Goal: Information Seeking & Learning: Learn about a topic

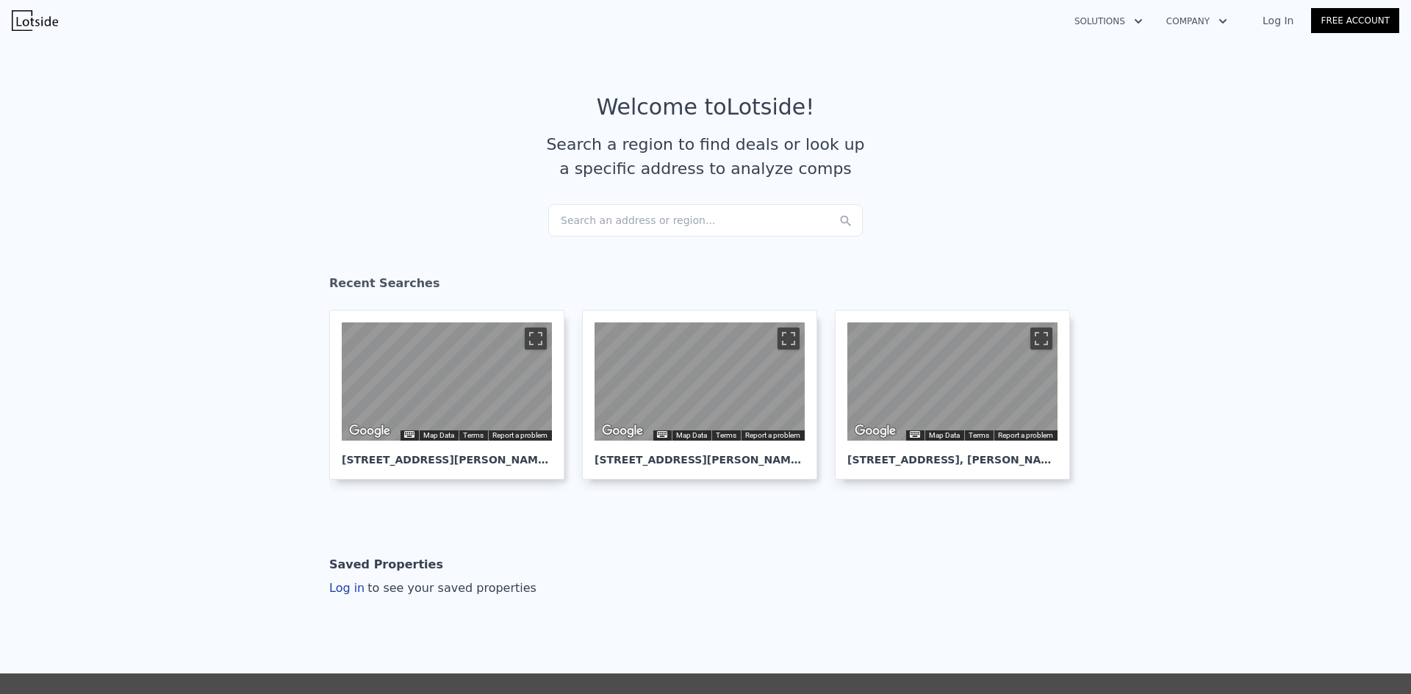
click at [613, 217] on div "Search an address or region..." at bounding box center [705, 220] width 314 height 32
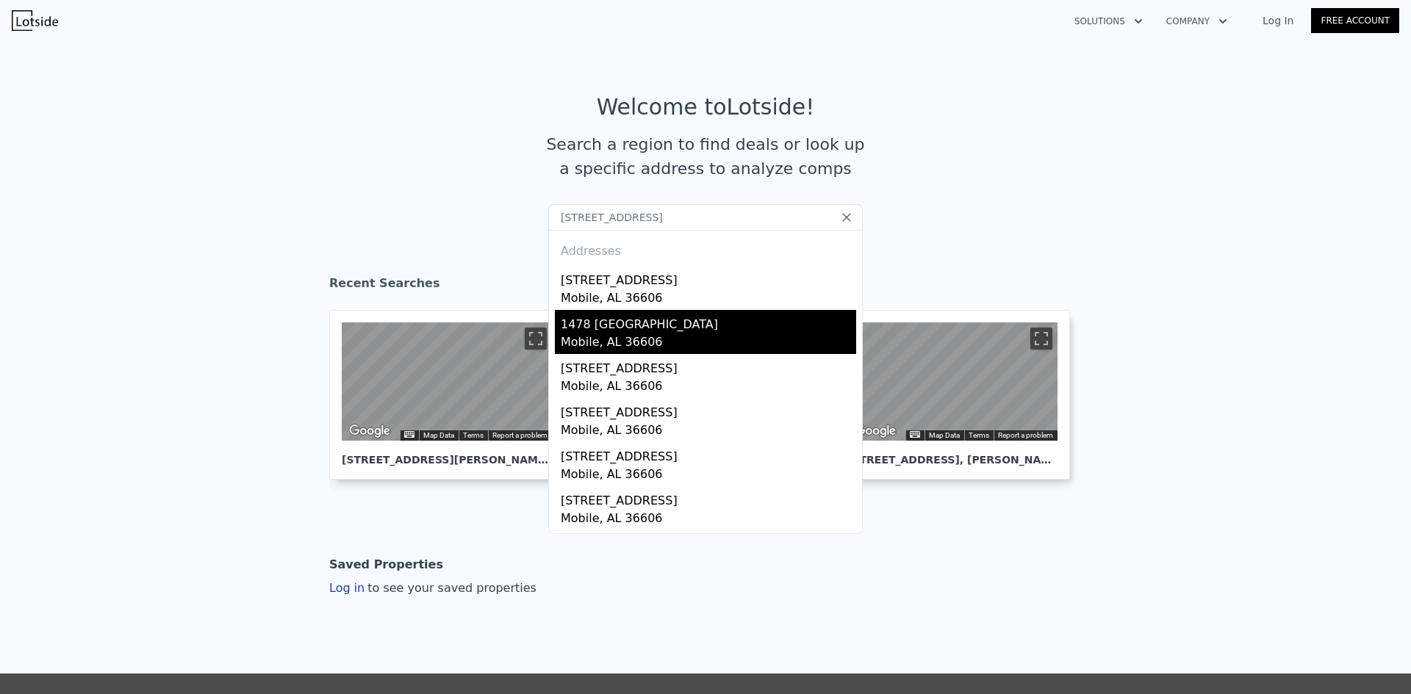
type input "[STREET_ADDRESS]"
click at [749, 323] on div "1478 [GEOGRAPHIC_DATA]" at bounding box center [708, 322] width 295 height 24
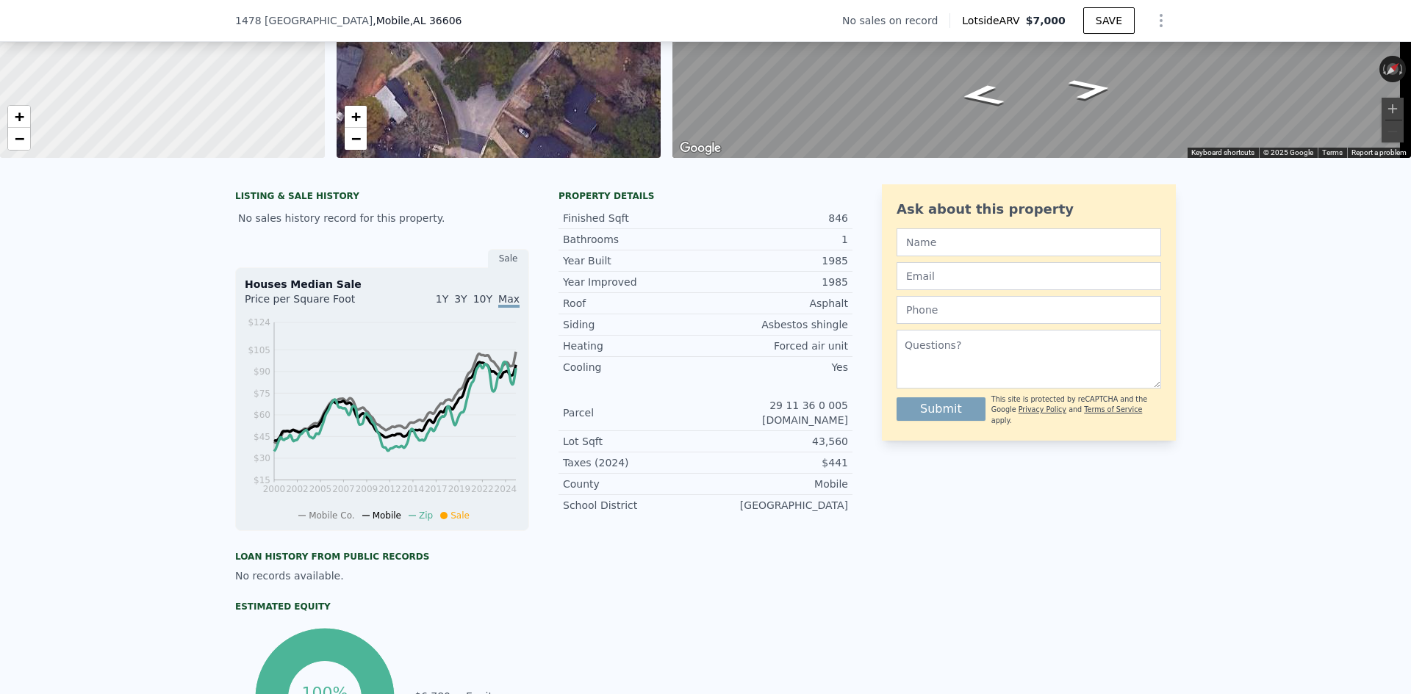
scroll to position [215, 0]
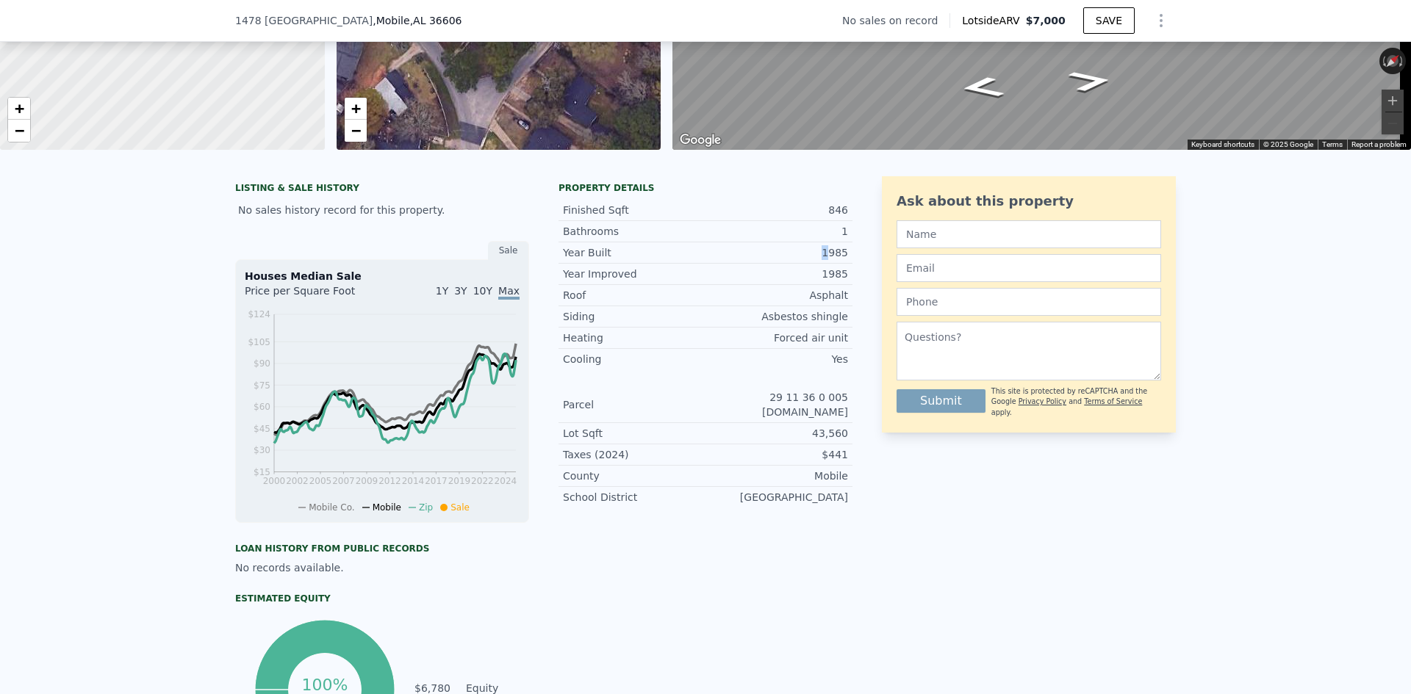
click at [832, 257] on div "1985" at bounding box center [776, 252] width 143 height 15
drag, startPoint x: 834, startPoint y: 298, endPoint x: 850, endPoint y: 299, distance: 16.2
click at [851, 299] on div "LISTING & SALE HISTORY No sales history record for this property. Sale Houses M…" at bounding box center [705, 469] width 940 height 587
click at [838, 328] on div "Siding Asbestos shingle" at bounding box center [705, 316] width 294 height 21
click at [809, 349] on div "Heating Forced air unit" at bounding box center [705, 338] width 294 height 21
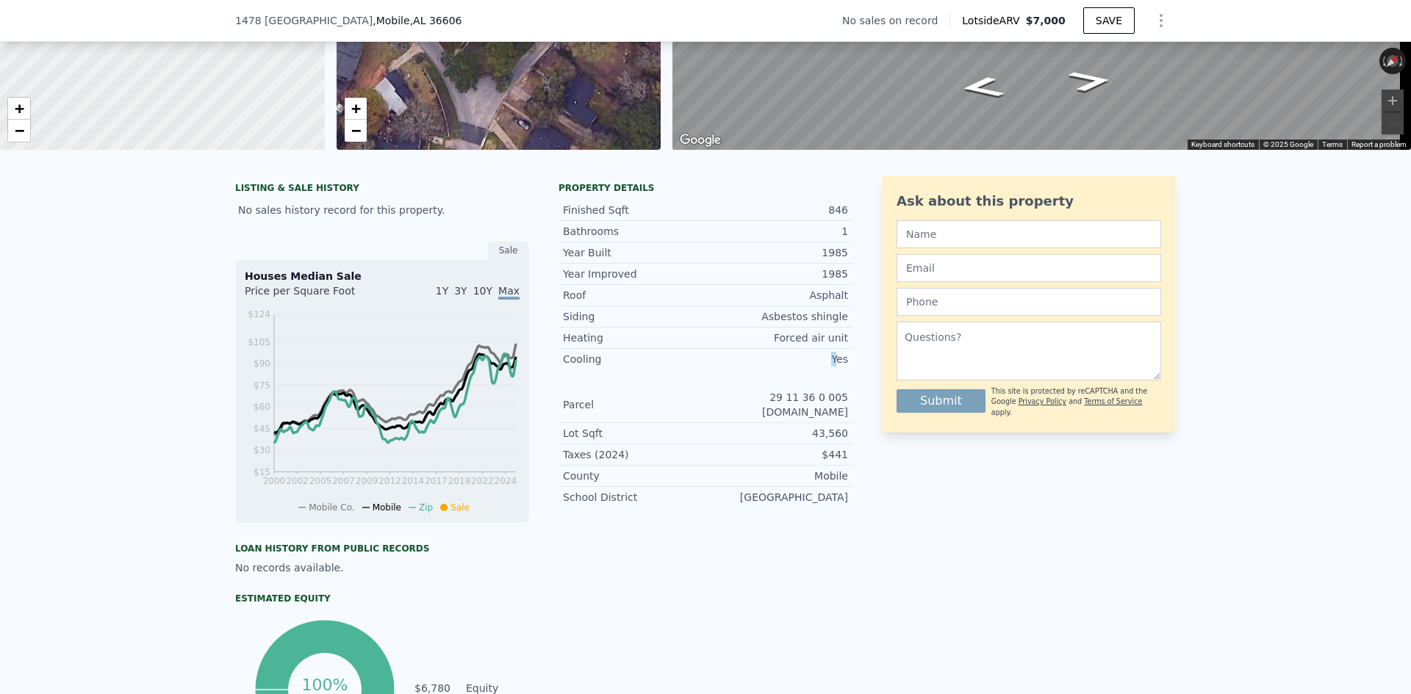
drag, startPoint x: 827, startPoint y: 372, endPoint x: 843, endPoint y: 374, distance: 15.5
click at [846, 370] on div "Cooling Yes" at bounding box center [705, 359] width 294 height 21
drag, startPoint x: 764, startPoint y: 410, endPoint x: 836, endPoint y: 410, distance: 72.0
click at [836, 410] on div "29 11 36 0 005 [DOMAIN_NAME]" at bounding box center [776, 404] width 143 height 29
drag, startPoint x: 832, startPoint y: 425, endPoint x: 825, endPoint y: 429, distance: 7.9
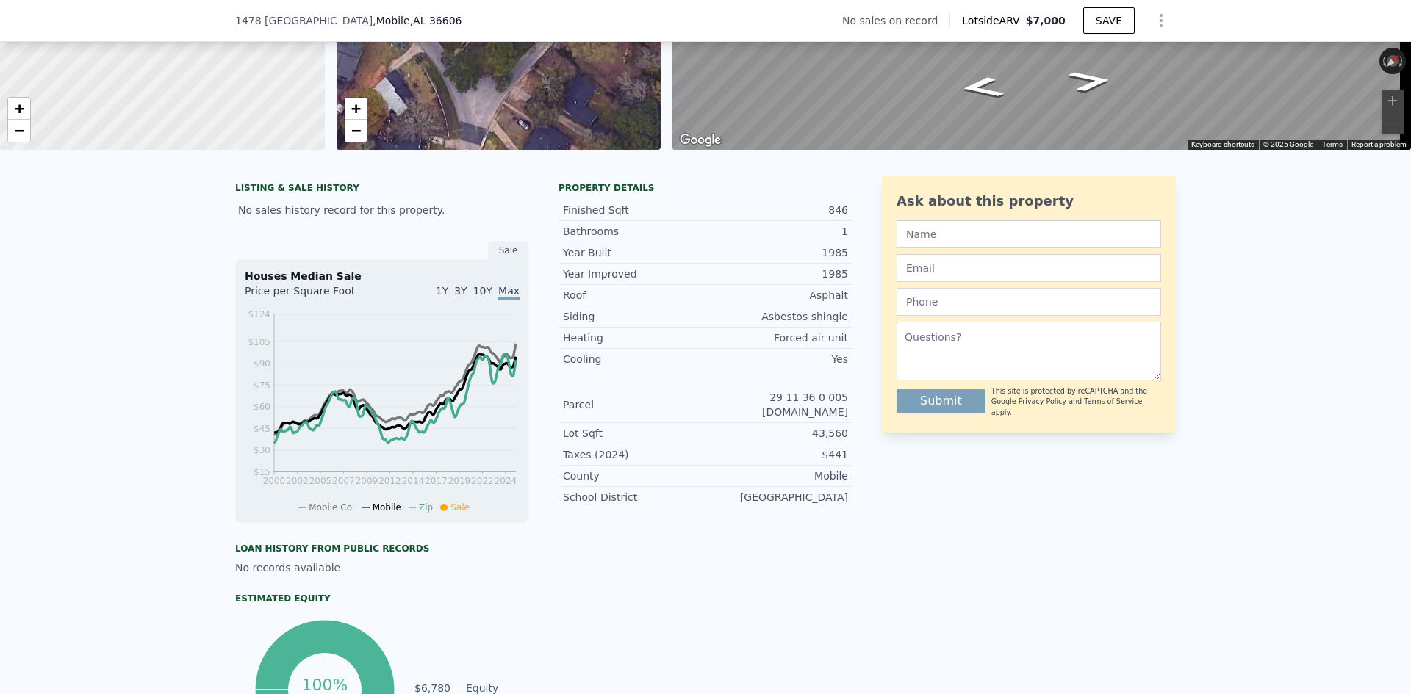
click at [832, 426] on div "43,560" at bounding box center [776, 433] width 143 height 15
click at [839, 430] on div "43,560" at bounding box center [776, 433] width 143 height 15
drag, startPoint x: 832, startPoint y: 426, endPoint x: 849, endPoint y: 432, distance: 17.9
click at [849, 426] on div "LISTING & SALE HISTORY No sales history record for this property. Sale Houses M…" at bounding box center [705, 469] width 940 height 587
drag, startPoint x: 821, startPoint y: 453, endPoint x: 850, endPoint y: 457, distance: 29.7
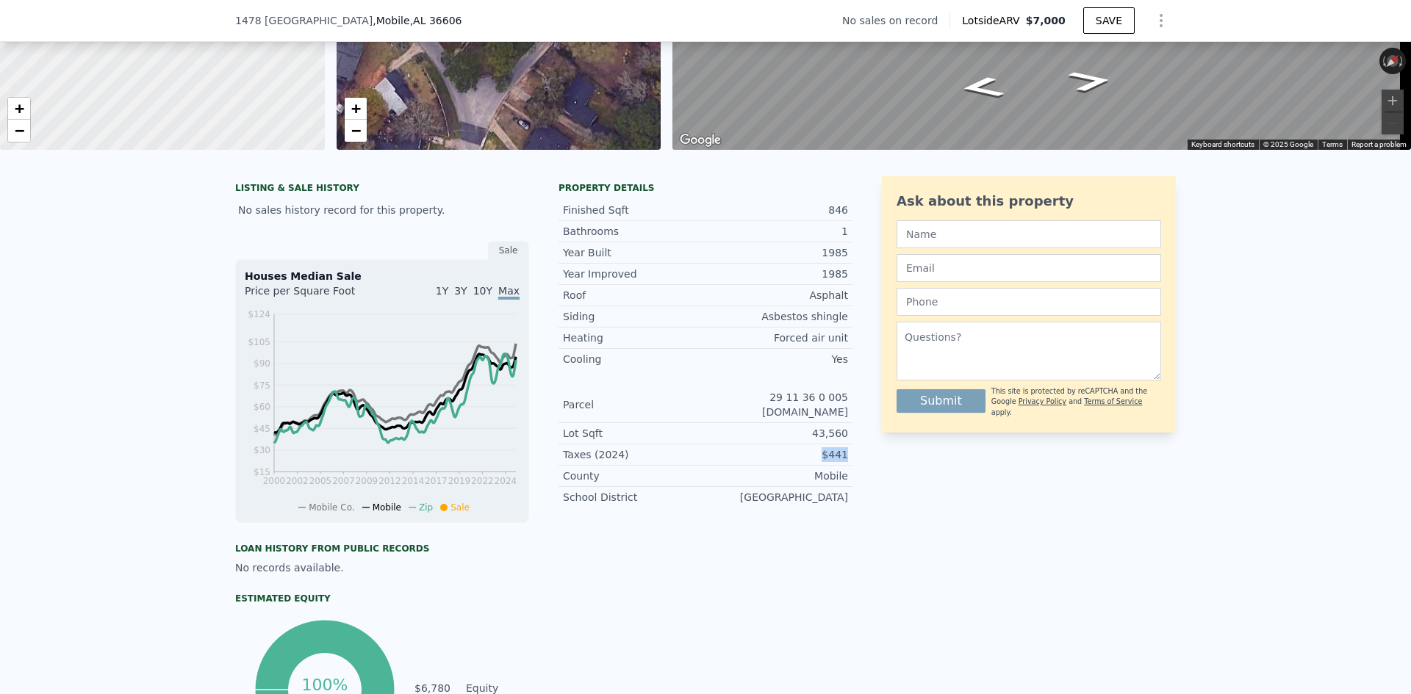
click at [849, 453] on div "LISTING & SALE HISTORY No sales history record for this property. Sale Houses M…" at bounding box center [705, 469] width 940 height 587
drag, startPoint x: 849, startPoint y: 475, endPoint x: 837, endPoint y: 475, distance: 11.8
click at [842, 475] on div "LISTING & SALE HISTORY No sales history record for this property. Sale Houses M…" at bounding box center [705, 469] width 940 height 587
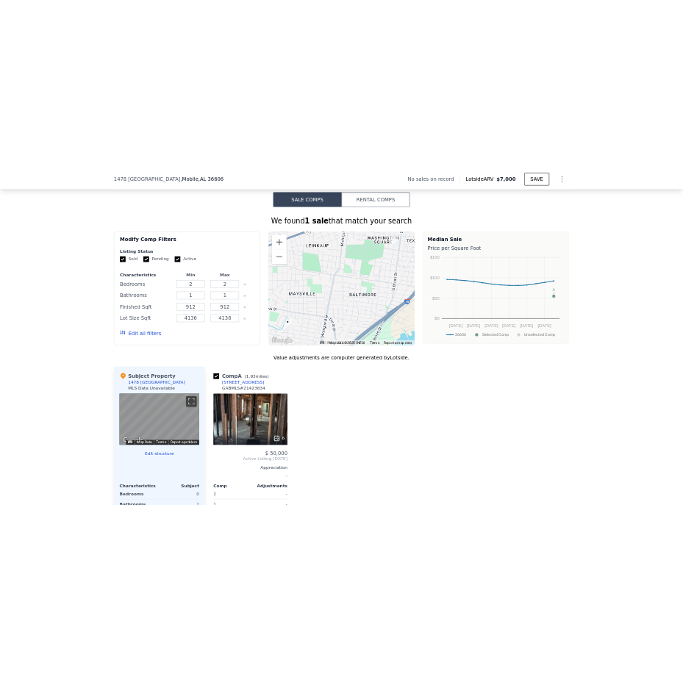
scroll to position [1023, 0]
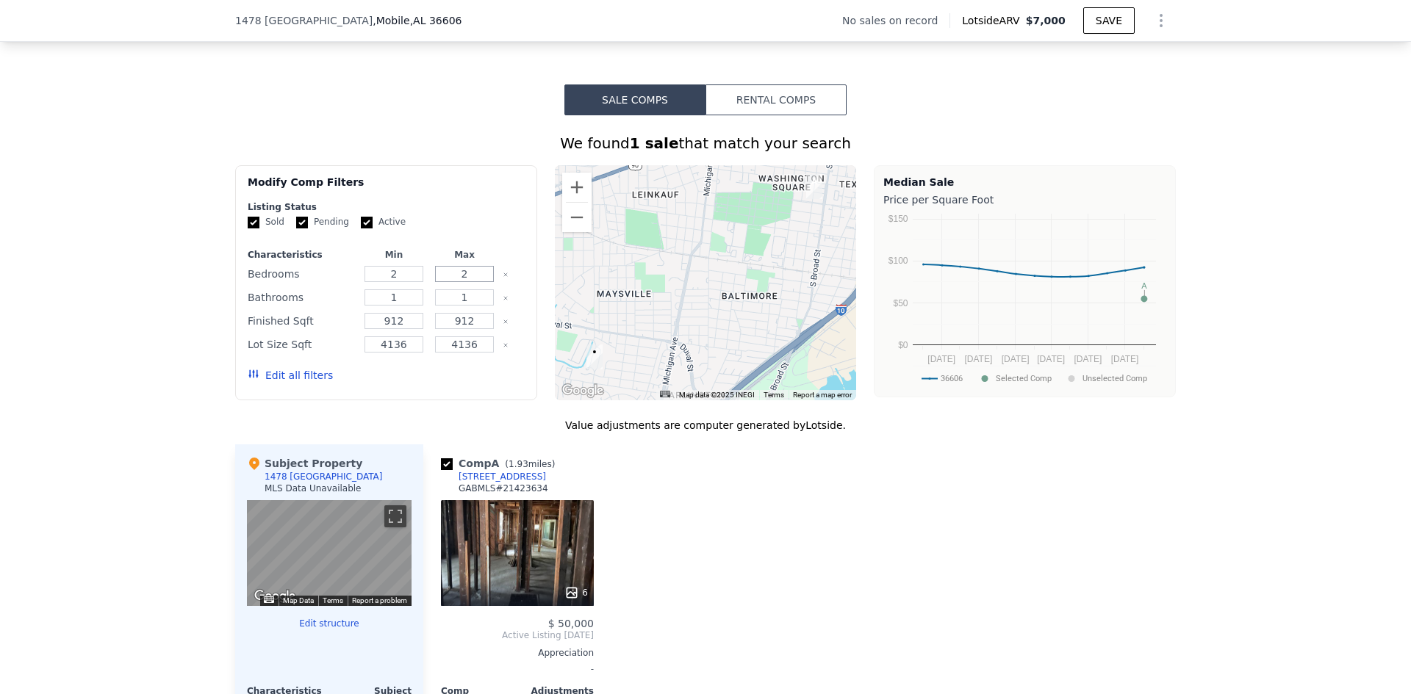
drag, startPoint x: 475, startPoint y: 286, endPoint x: 410, endPoint y: 289, distance: 64.7
click at [410, 284] on div "Bedrooms 2 2" at bounding box center [386, 274] width 277 height 21
type input "3"
drag, startPoint x: 445, startPoint y: 312, endPoint x: 437, endPoint y: 312, distance: 8.1
click at [437, 306] on input "1" at bounding box center [464, 297] width 58 height 16
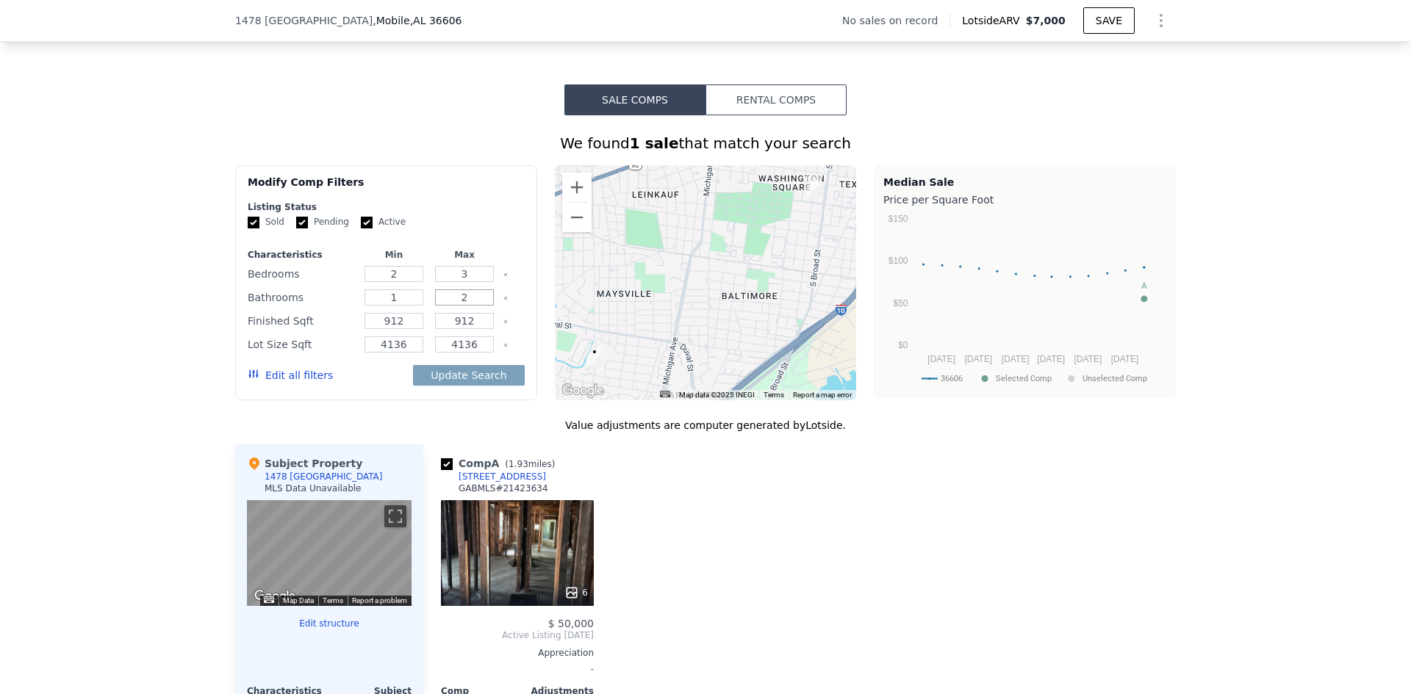
type input "2"
click at [632, 487] on div "Comp A ( 1.93 miles) [STREET_ADDRESS] GABMLS # 21423634 6 $ 50,000 Active Listi…" at bounding box center [799, 669] width 752 height 451
click at [494, 386] on button "Update Search" at bounding box center [468, 375] width 111 height 21
checkbox input "false"
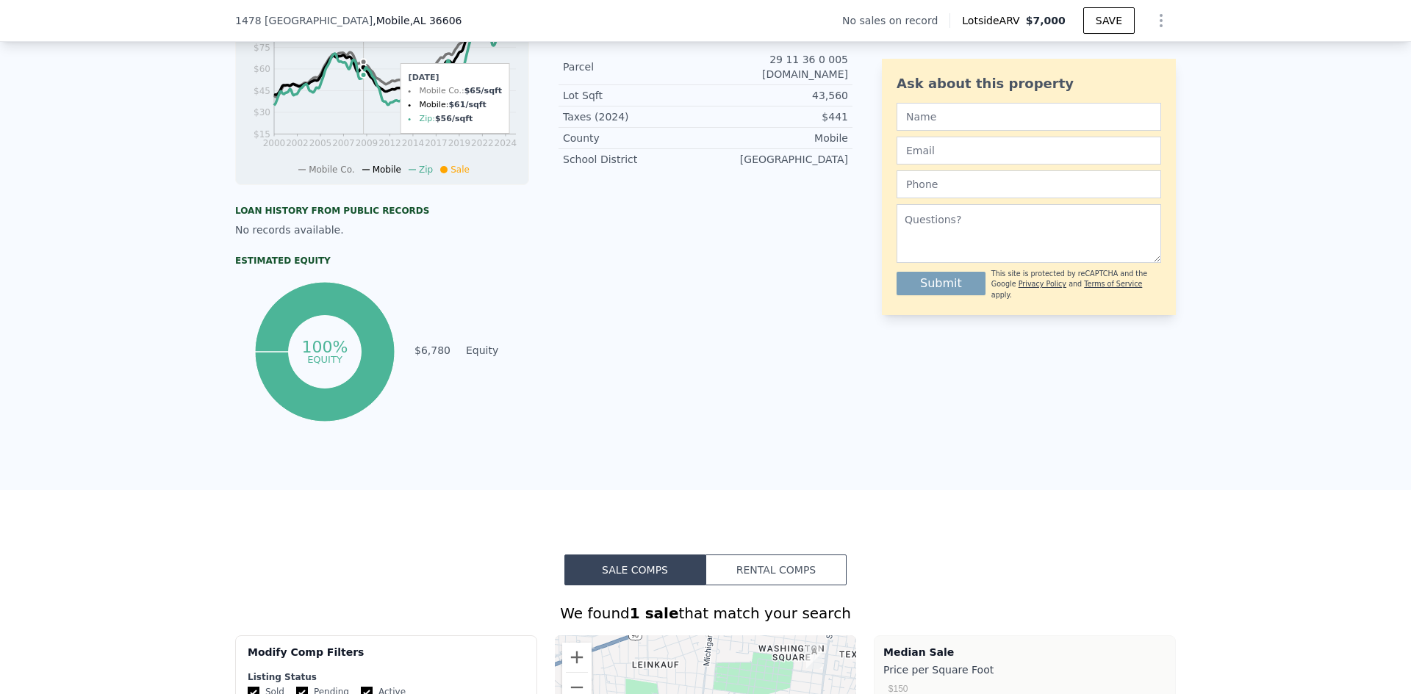
scroll to position [362, 0]
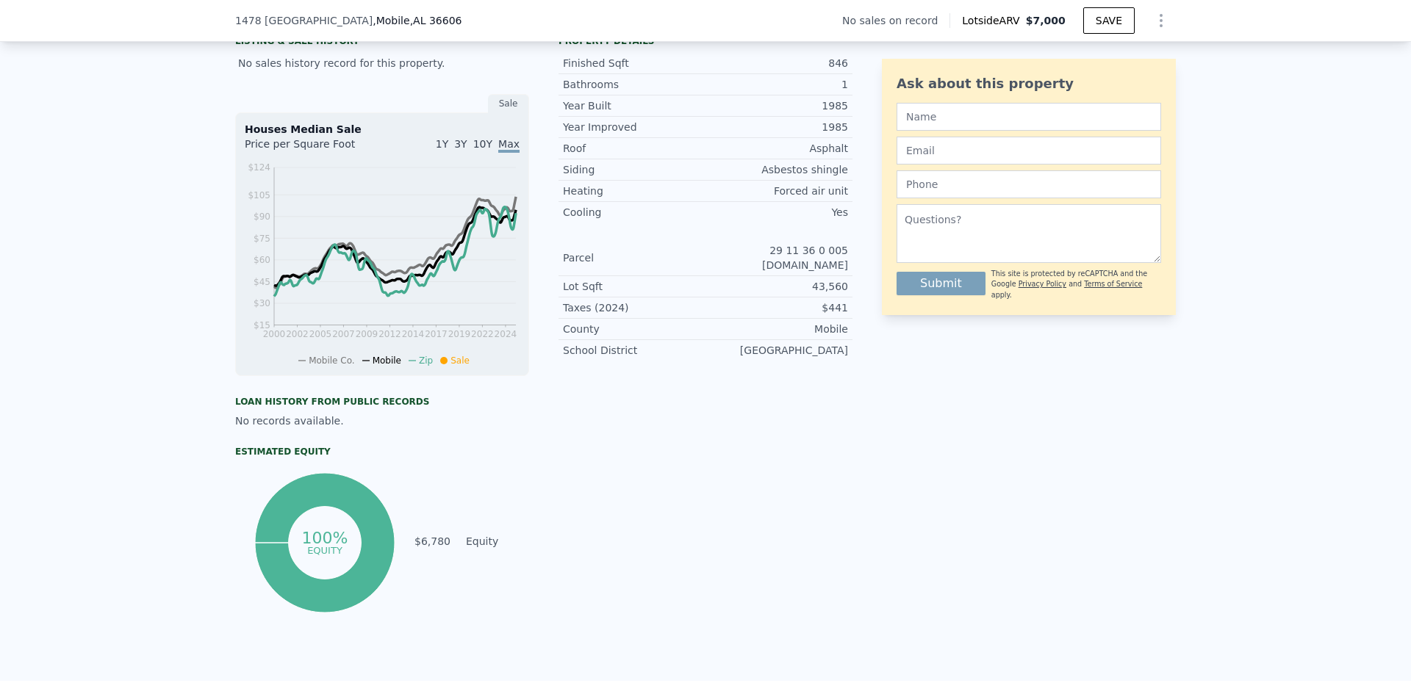
type input "2"
type input "1"
checkbox input "true"
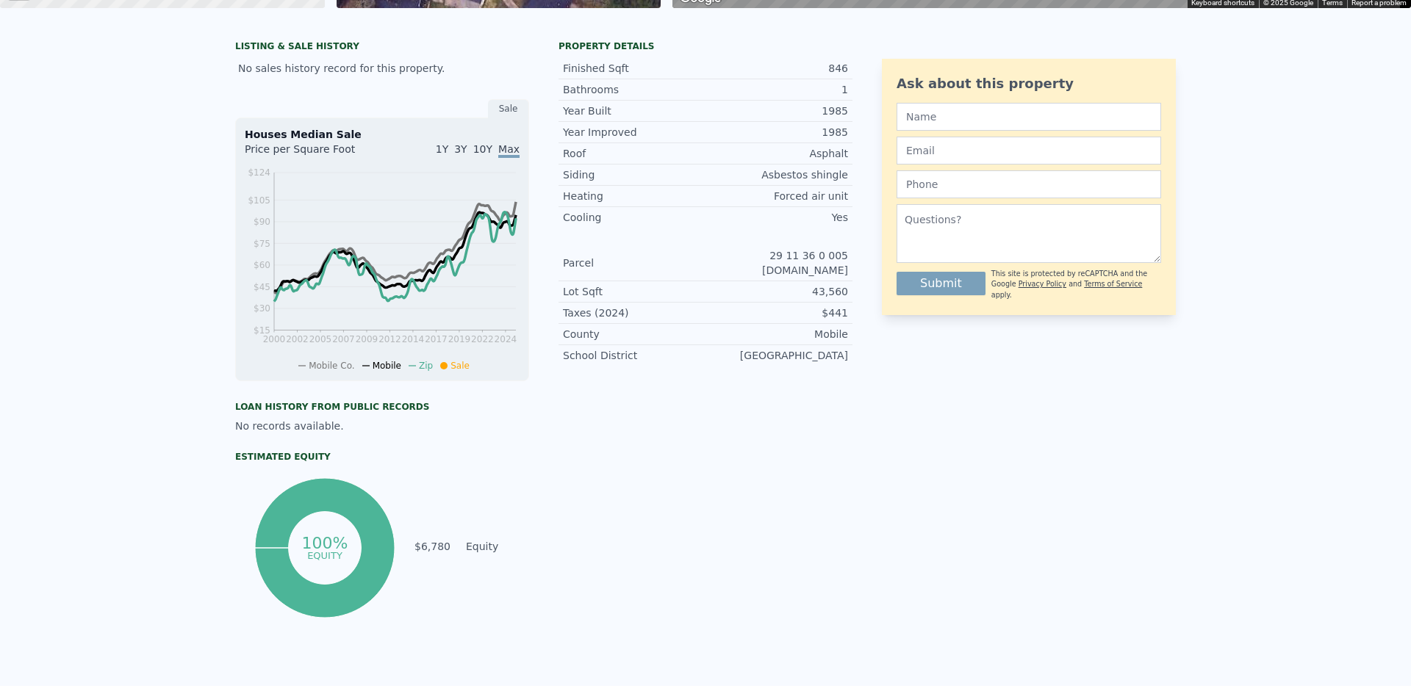
scroll to position [0, 0]
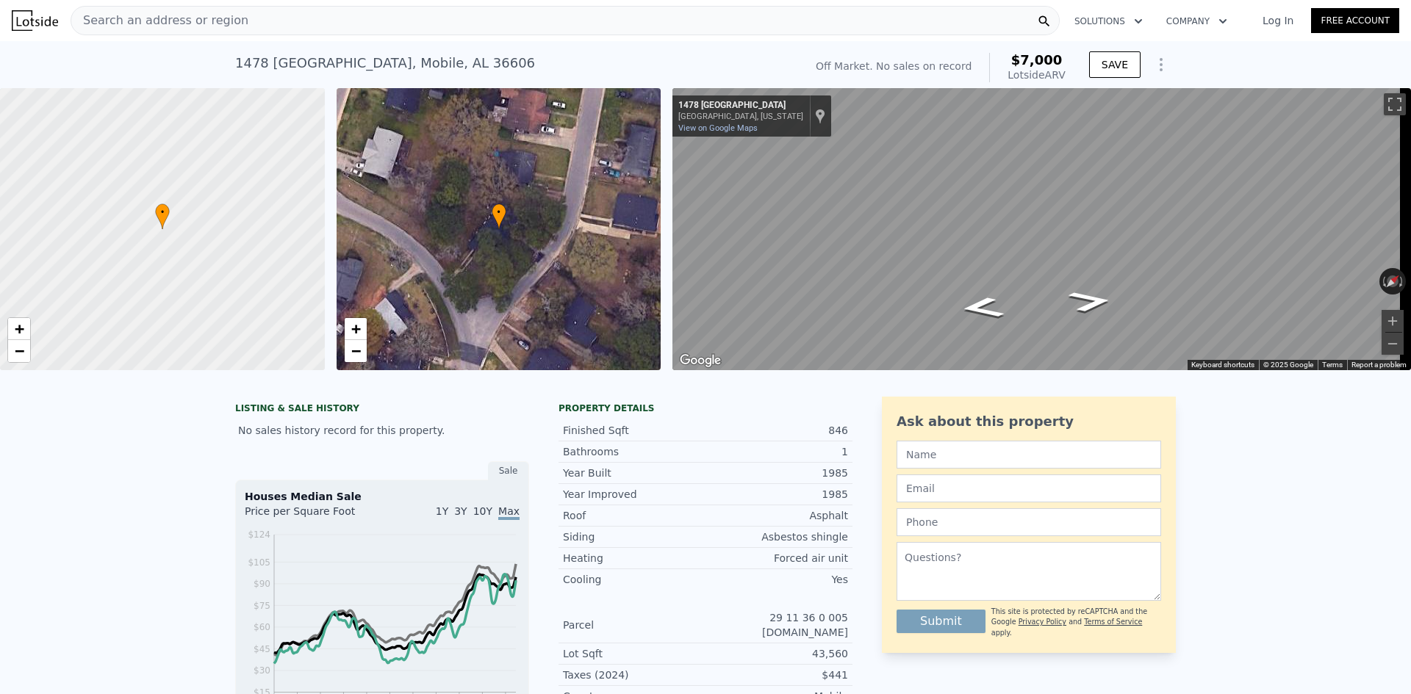
click at [381, 21] on div "Search an address or region" at bounding box center [565, 20] width 989 height 29
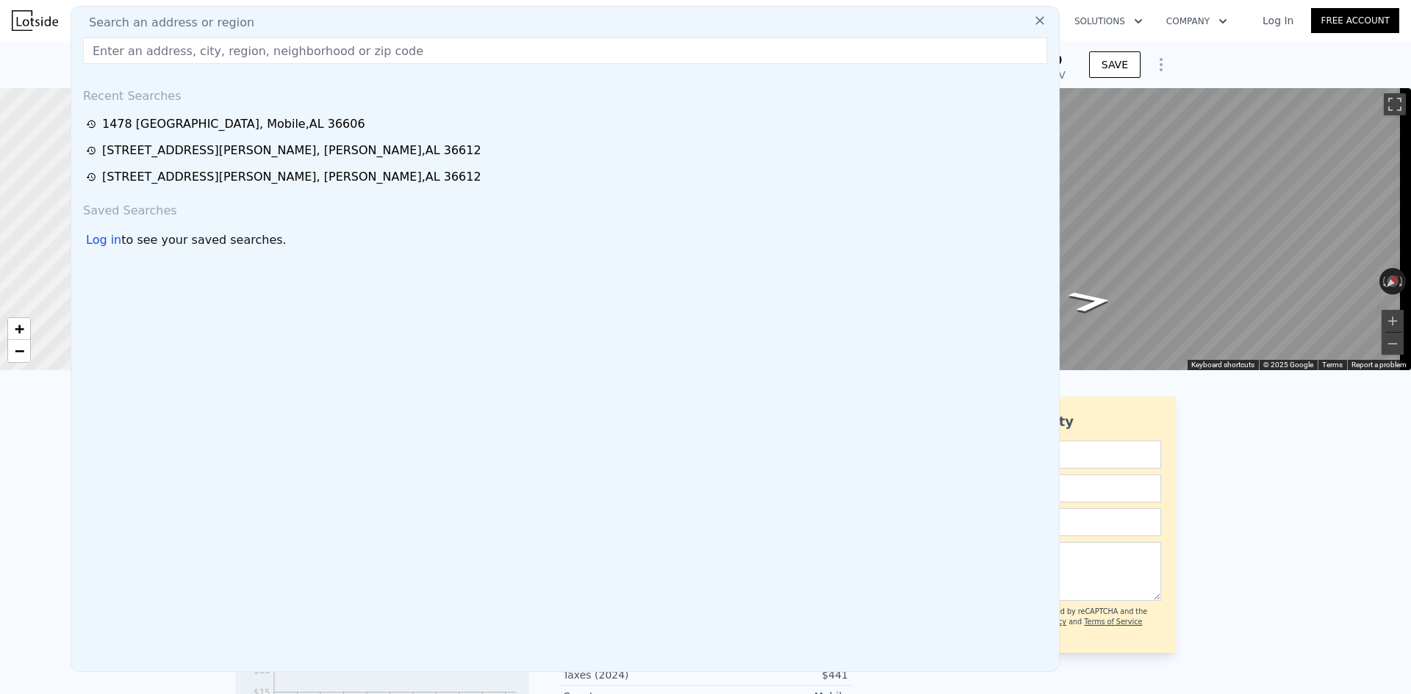
drag, startPoint x: 382, startPoint y: 18, endPoint x: 339, endPoint y: 49, distance: 52.6
click at [339, 49] on input "text" at bounding box center [565, 50] width 964 height 26
paste input "[STREET_ADDRESS]"
type input "[STREET_ADDRESS]"
